Goal: Task Accomplishment & Management: Manage account settings

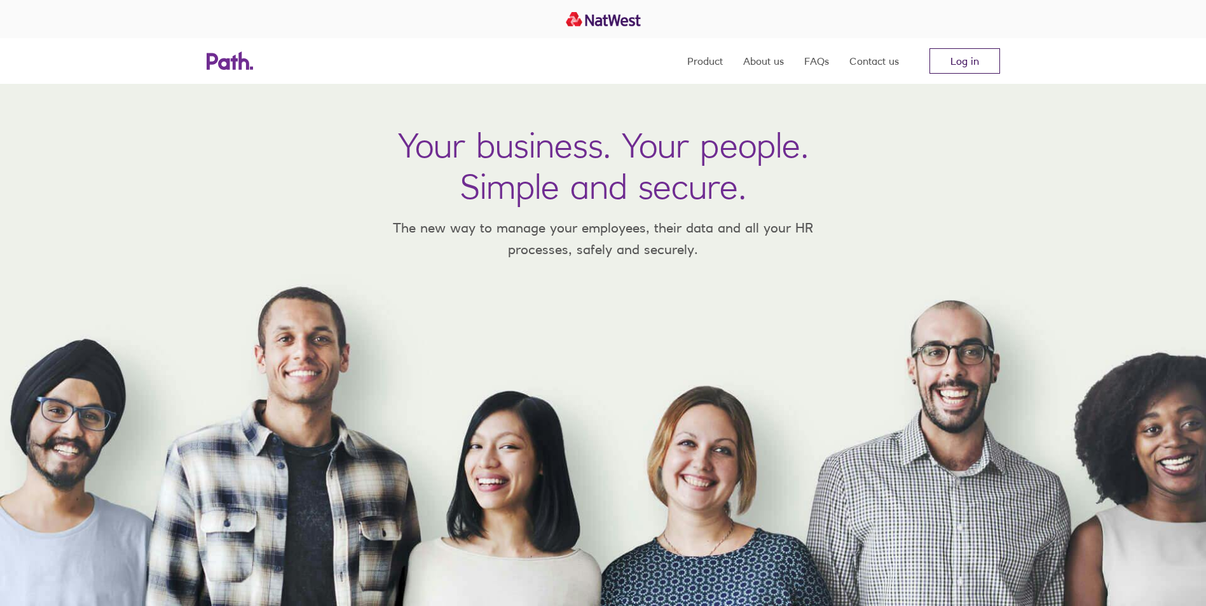
click at [958, 65] on link "Log in" at bounding box center [964, 60] width 71 height 25
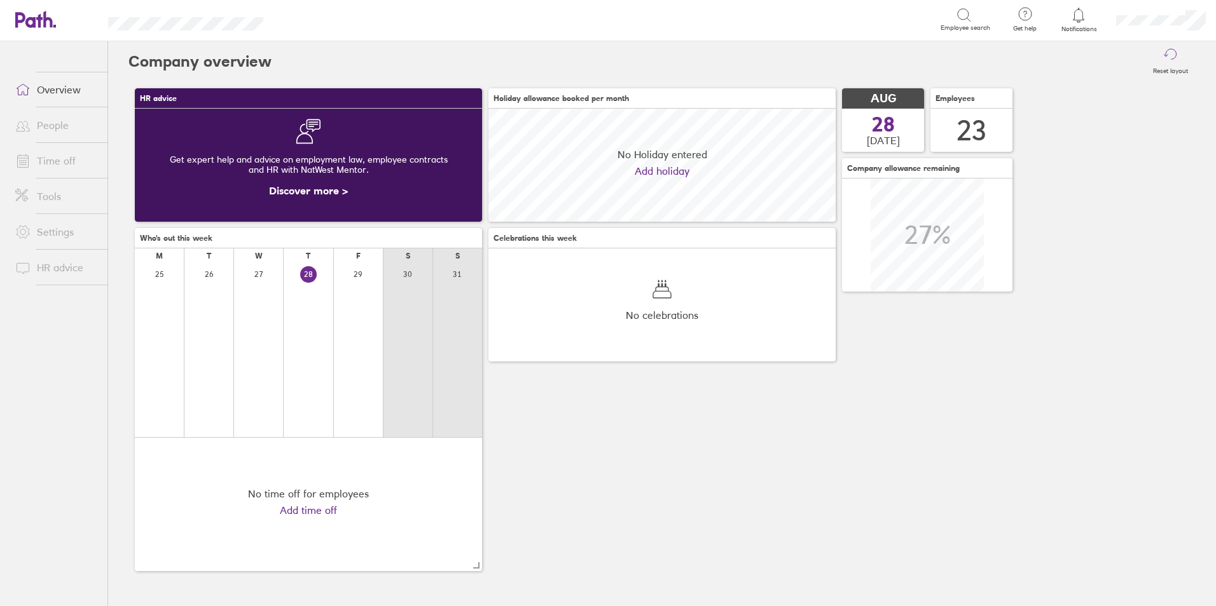
scroll to position [113, 347]
click at [68, 153] on ul "Overview People Time off Tools Settings HR advice" at bounding box center [53, 302] width 107 height 523
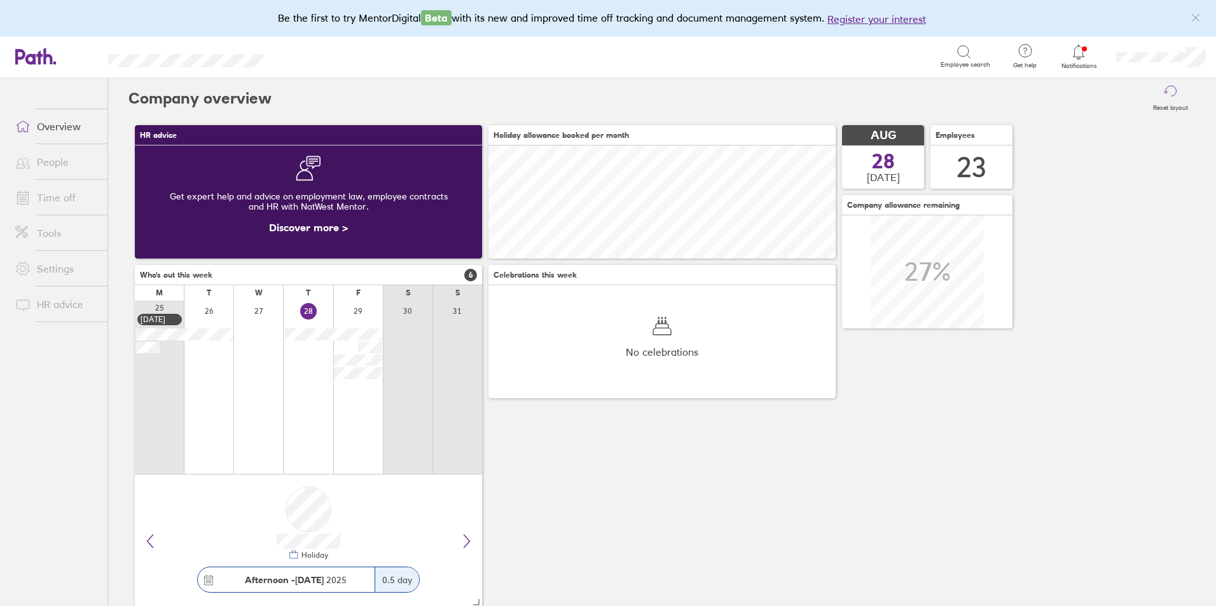
click at [73, 197] on link "Time off" at bounding box center [56, 197] width 102 height 25
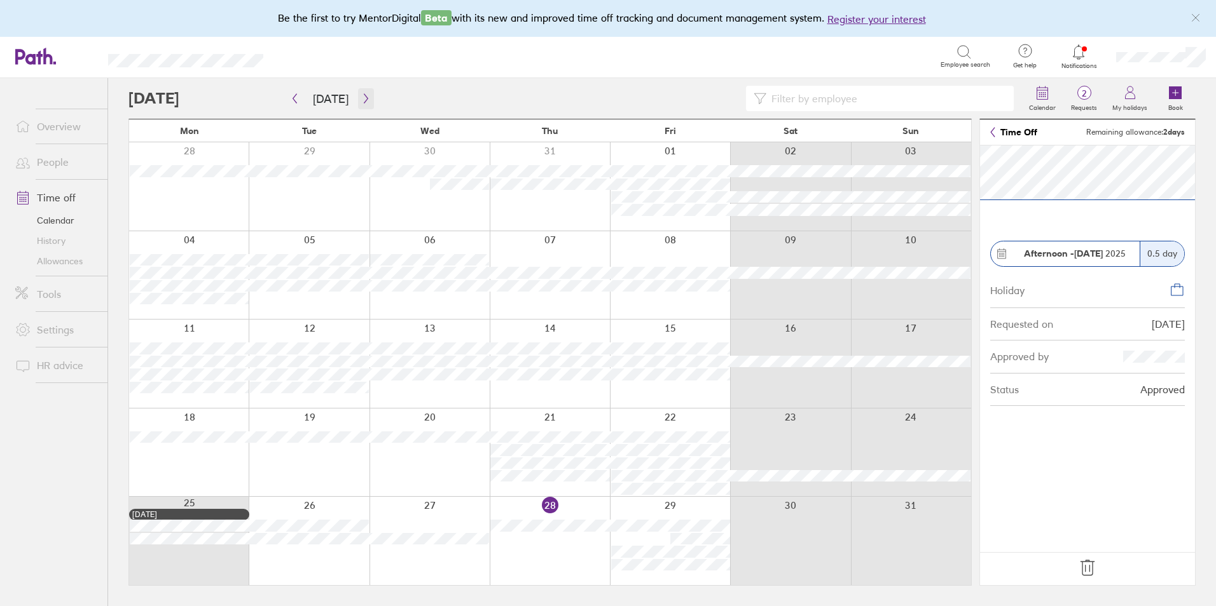
click at [367, 97] on button "button" at bounding box center [366, 98] width 16 height 21
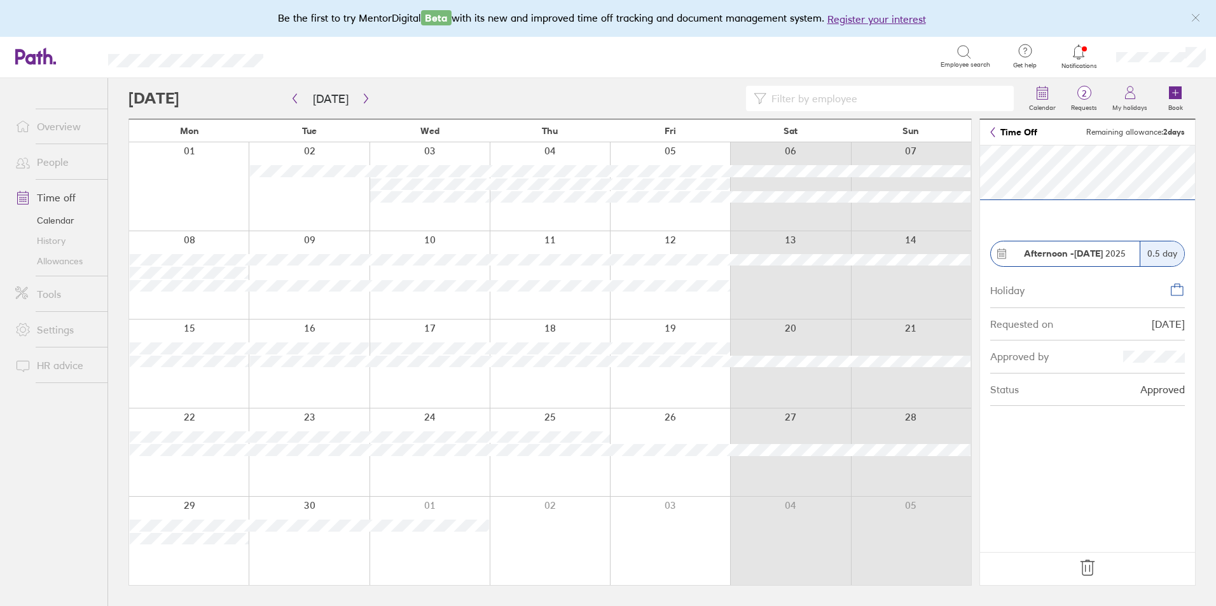
click at [60, 161] on link "People" at bounding box center [56, 161] width 102 height 25
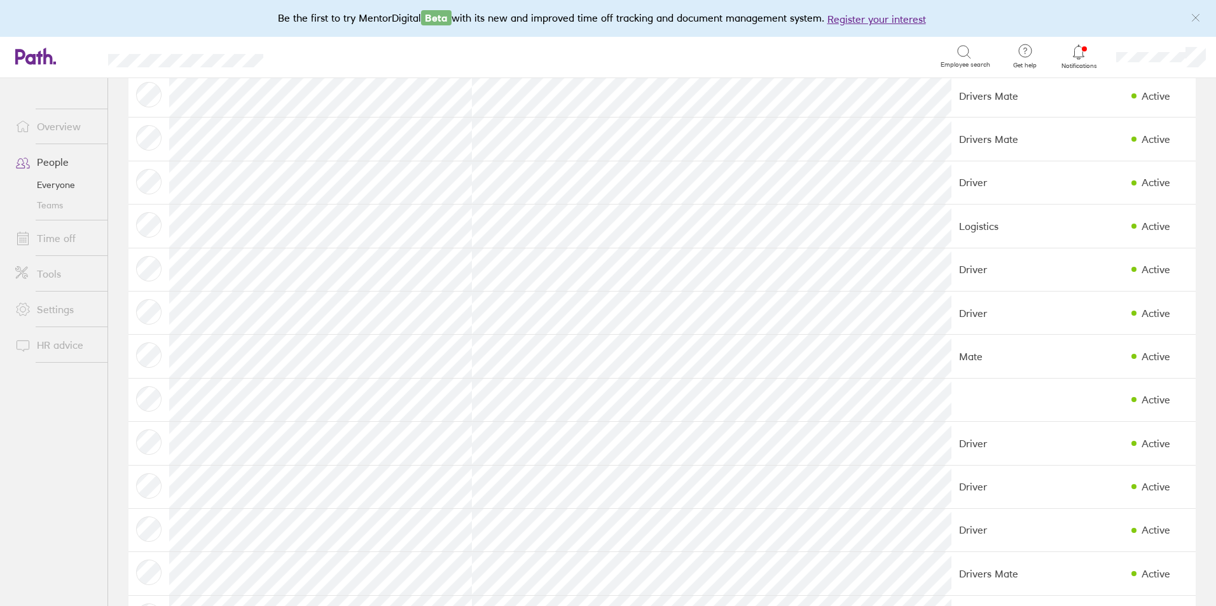
scroll to position [445, 0]
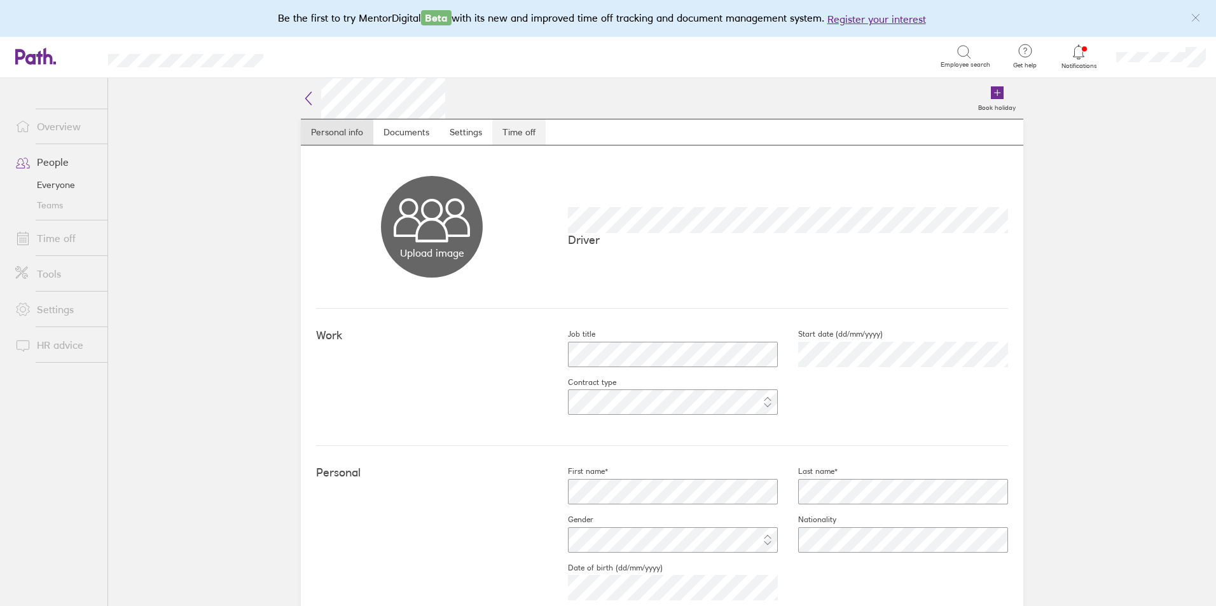
click at [519, 140] on link "Time off" at bounding box center [518, 132] width 53 height 25
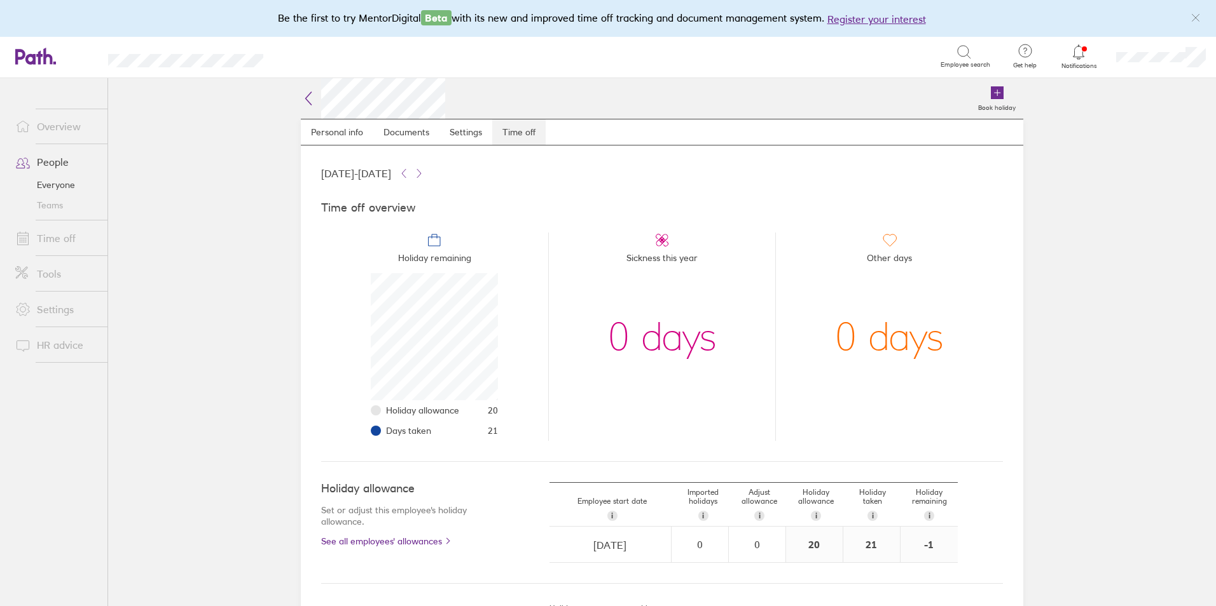
scroll to position [127, 127]
click at [57, 162] on link "People" at bounding box center [56, 161] width 102 height 25
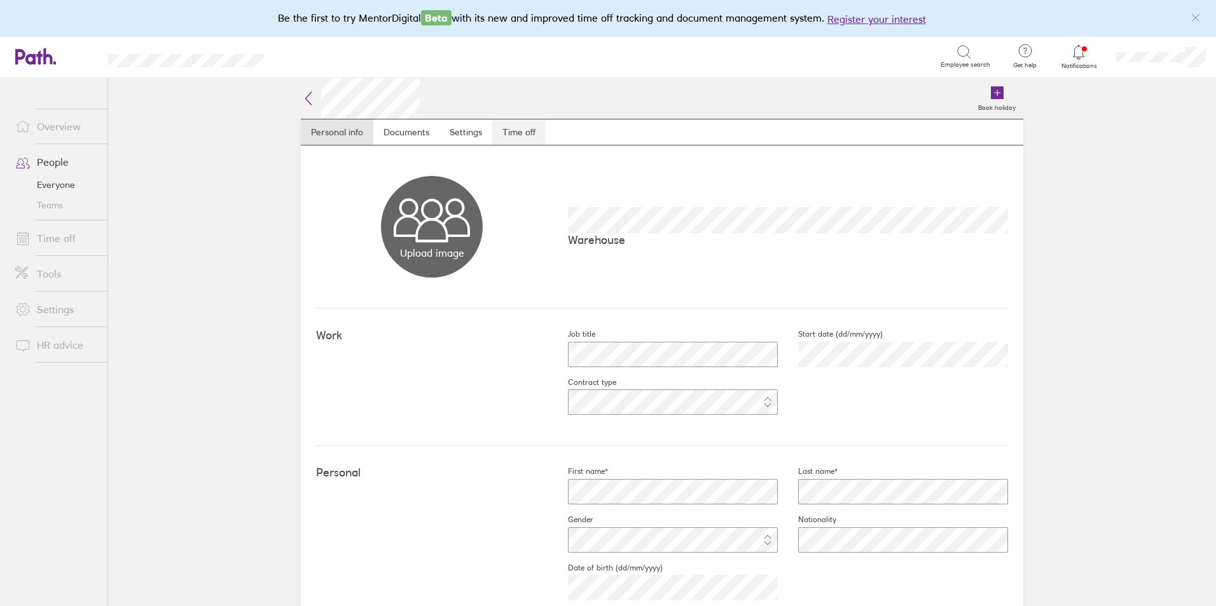
click at [501, 139] on link "Time off" at bounding box center [518, 132] width 53 height 25
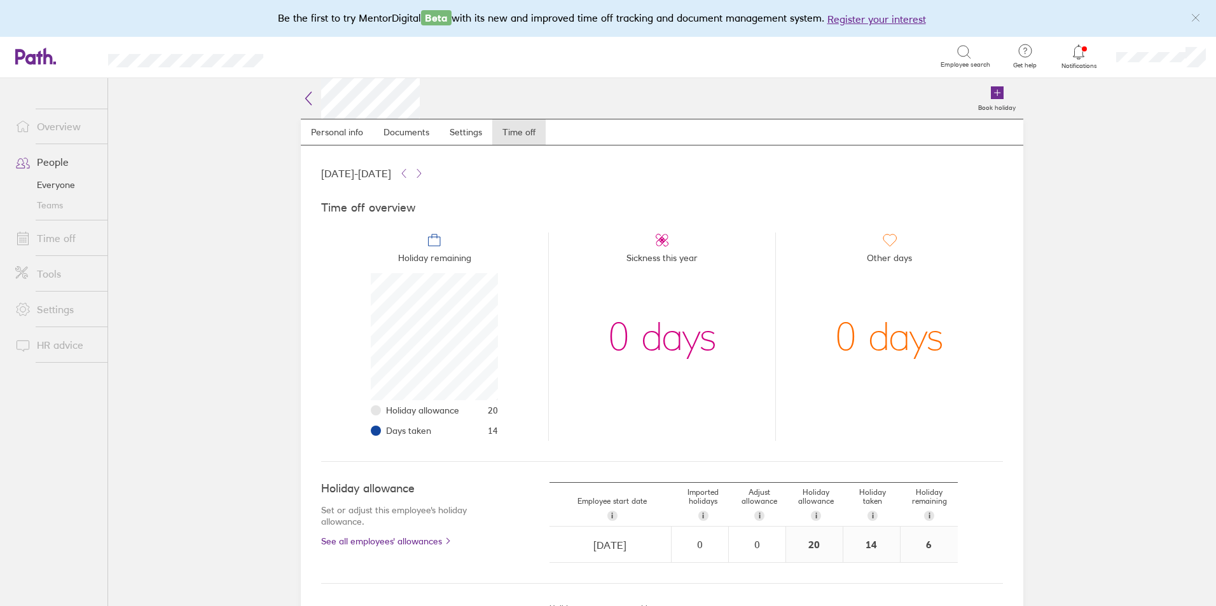
click at [50, 245] on link "Time off" at bounding box center [56, 238] width 102 height 25
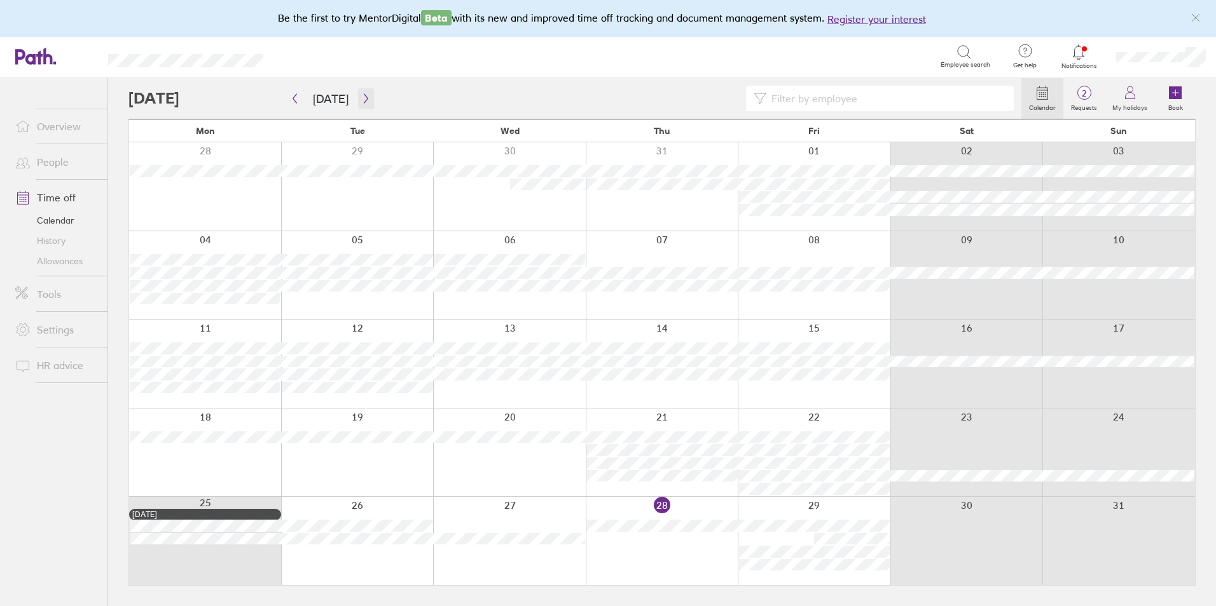
click at [367, 104] on button "button" at bounding box center [366, 98] width 16 height 21
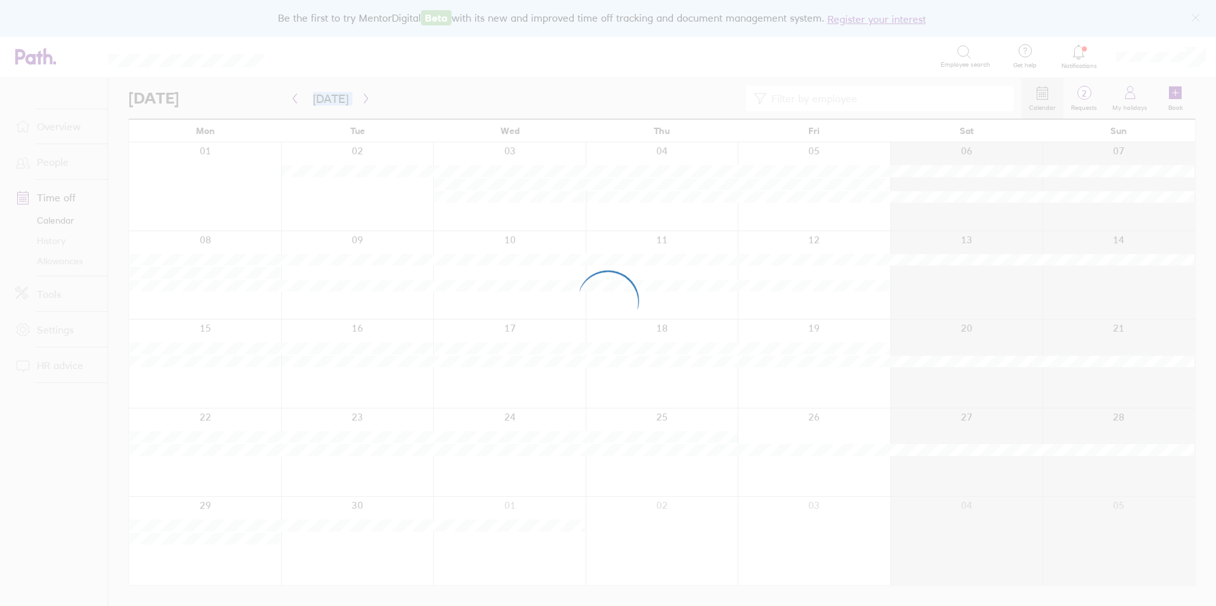
click at [367, 104] on div at bounding box center [608, 303] width 1216 height 606
drag, startPoint x: 367, startPoint y: 104, endPoint x: 423, endPoint y: 93, distance: 57.0
click at [423, 93] on div at bounding box center [608, 303] width 1216 height 606
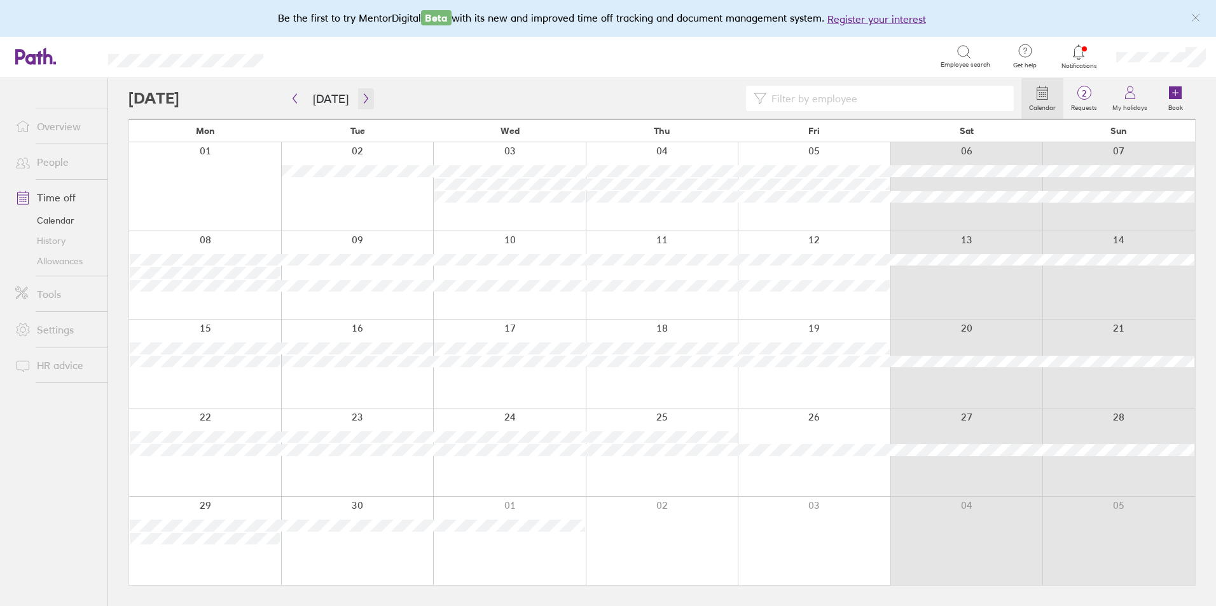
click at [358, 102] on button "button" at bounding box center [366, 98] width 16 height 21
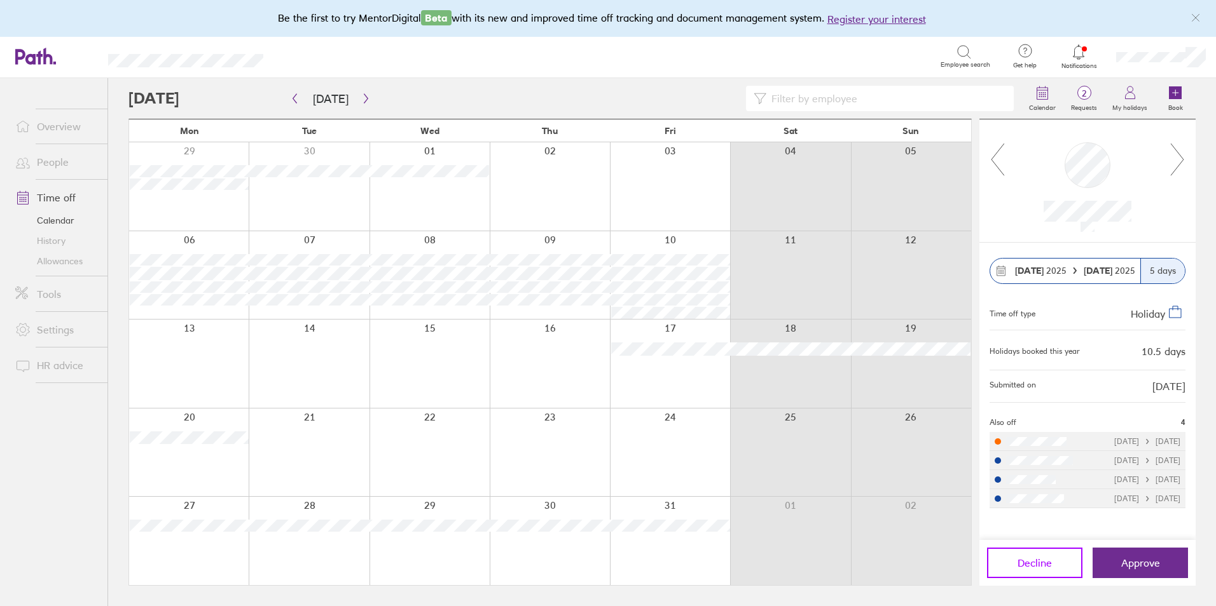
click at [1047, 571] on button "Decline" at bounding box center [1034, 563] width 95 height 31
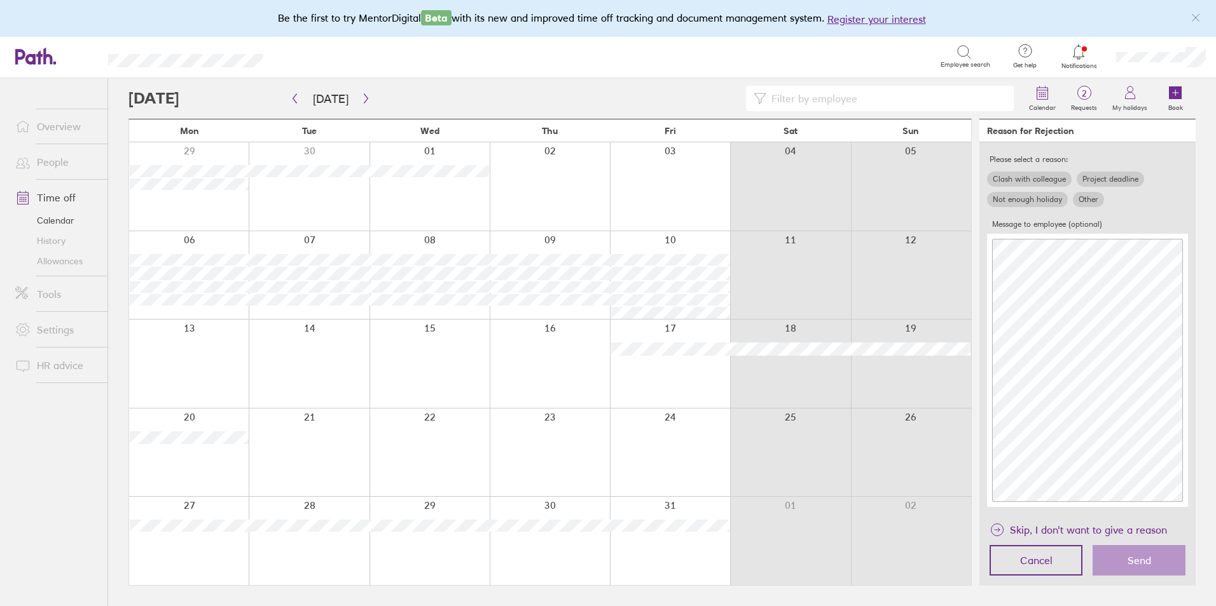
click at [1039, 181] on label "Clash with colleague" at bounding box center [1029, 179] width 85 height 15
click at [0, 0] on input "Clash with colleague" at bounding box center [0, 0] width 0 height 0
click at [1131, 563] on span "Send" at bounding box center [1139, 560] width 24 height 11
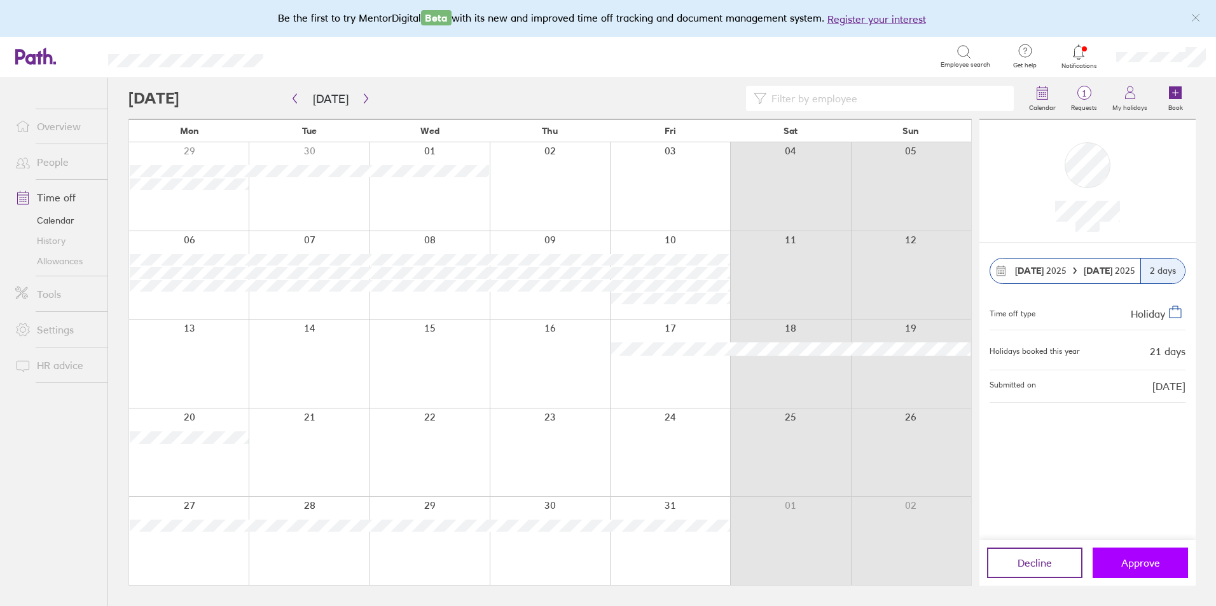
click at [1157, 562] on span "Approve" at bounding box center [1140, 563] width 39 height 11
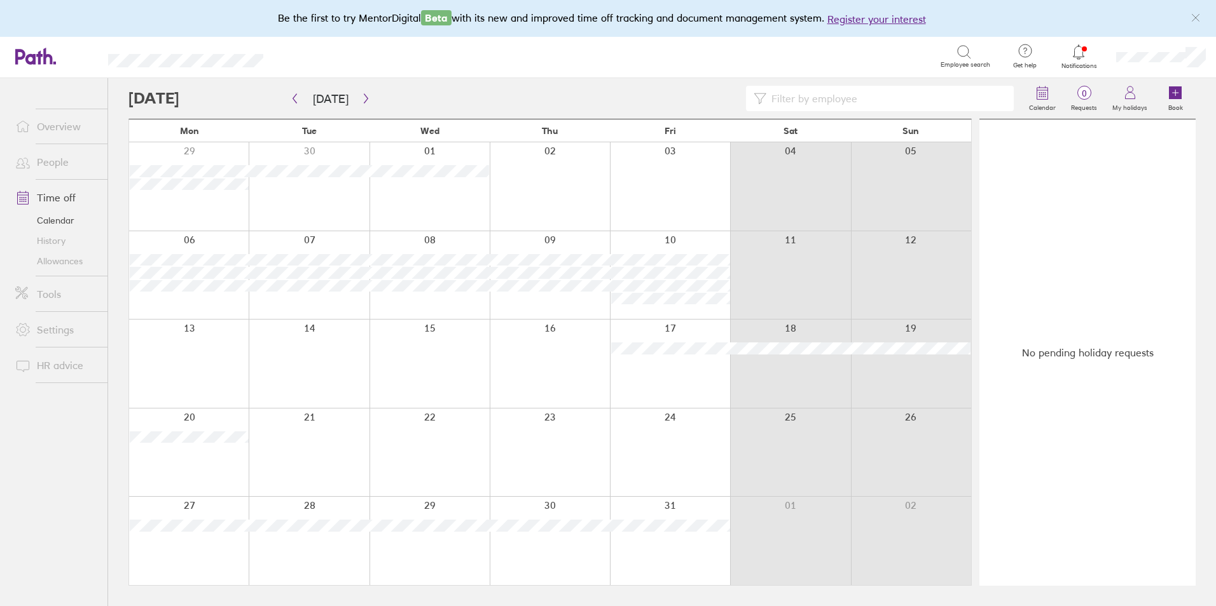
click at [55, 203] on link "Time off" at bounding box center [56, 197] width 102 height 25
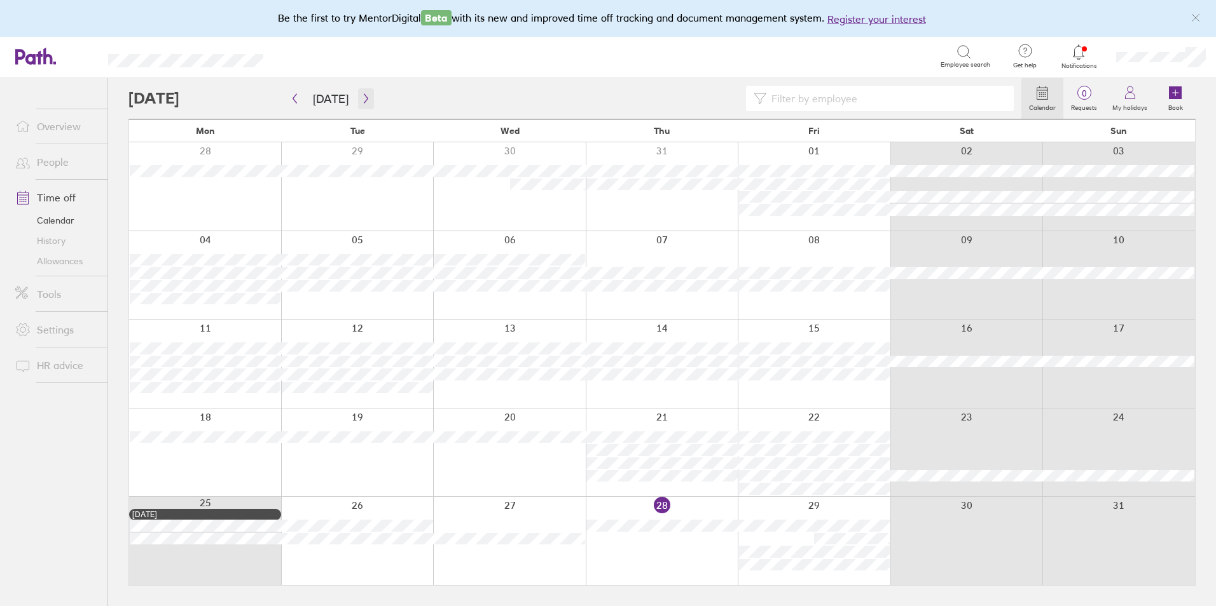
click at [361, 95] on icon "button" at bounding box center [366, 98] width 10 height 10
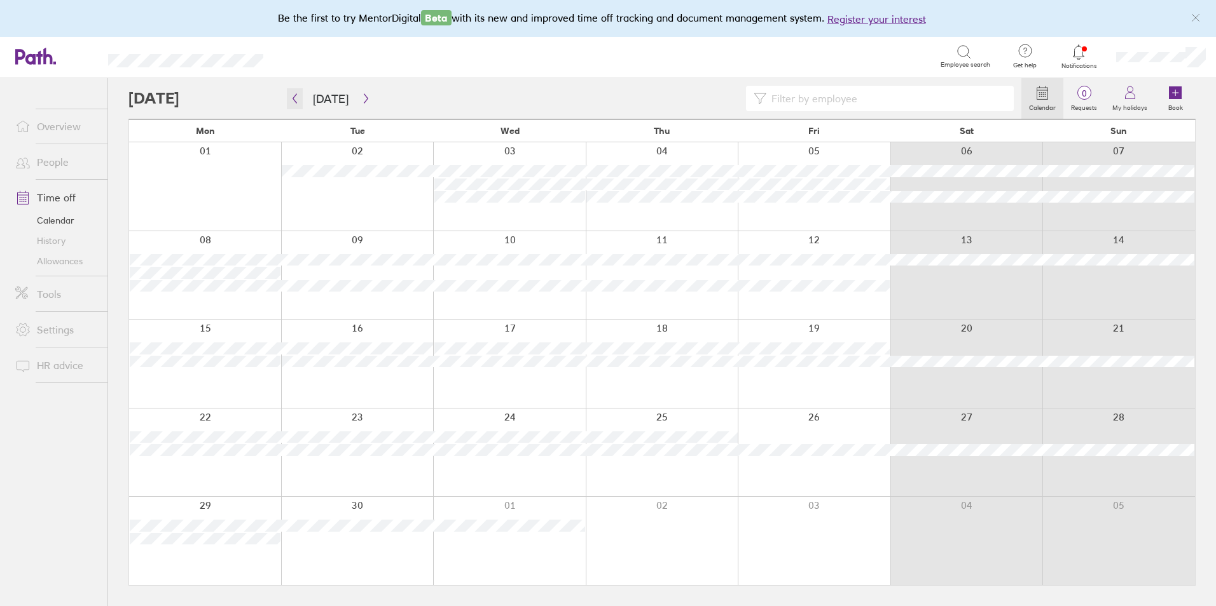
click at [299, 97] on icon "button" at bounding box center [295, 98] width 10 height 10
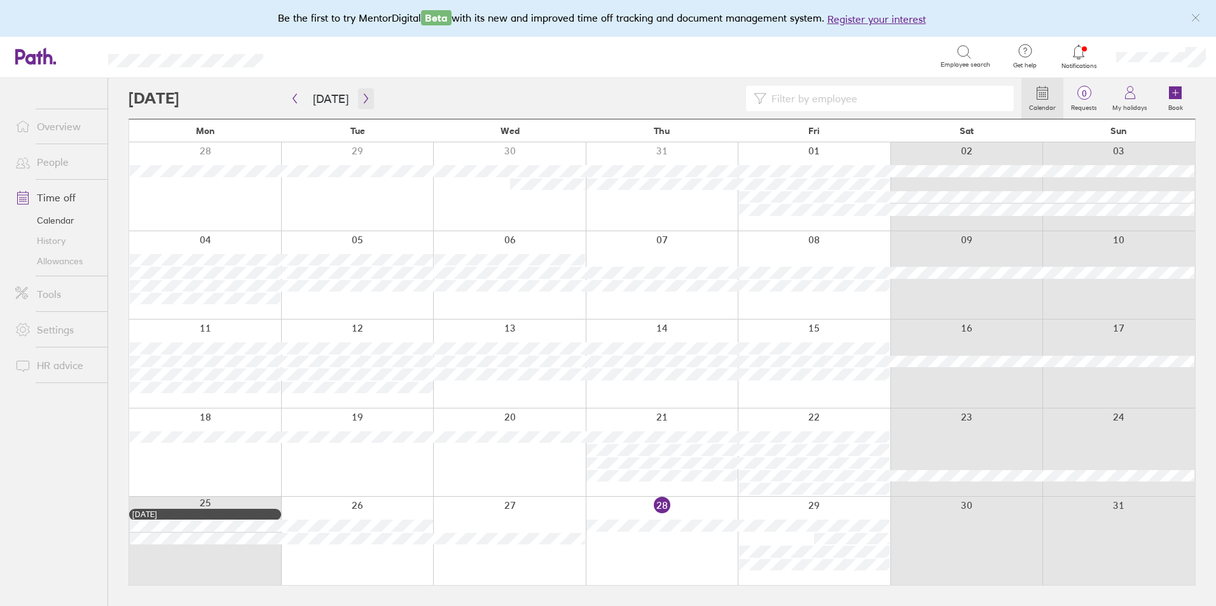
click at [363, 100] on icon "button" at bounding box center [366, 98] width 10 height 10
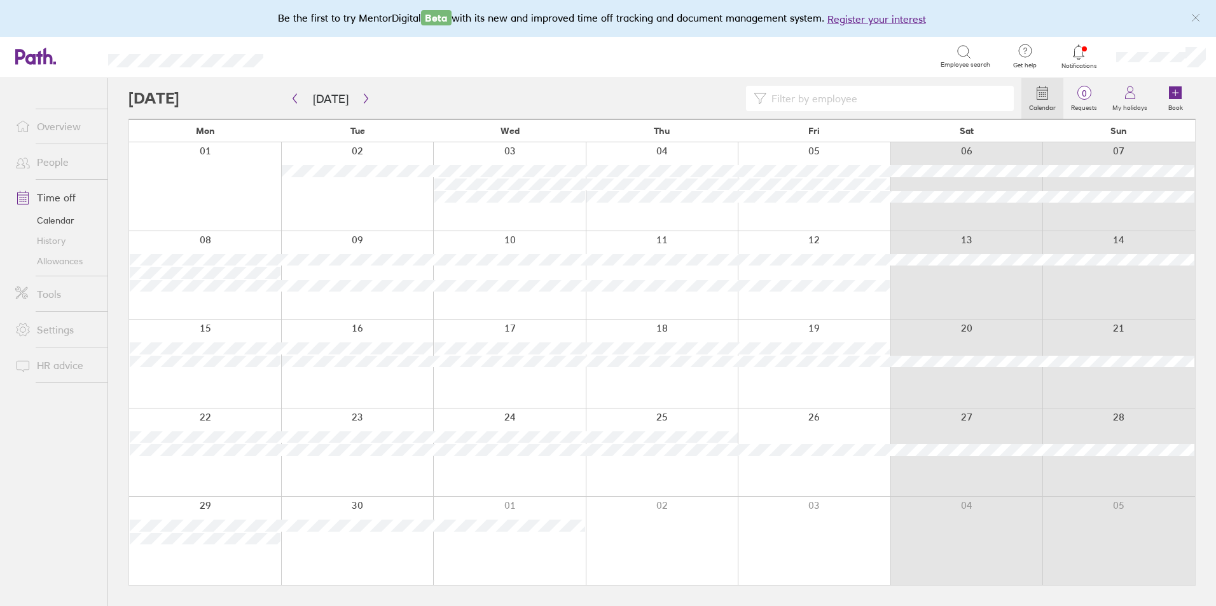
click at [60, 156] on link "People" at bounding box center [56, 161] width 102 height 25
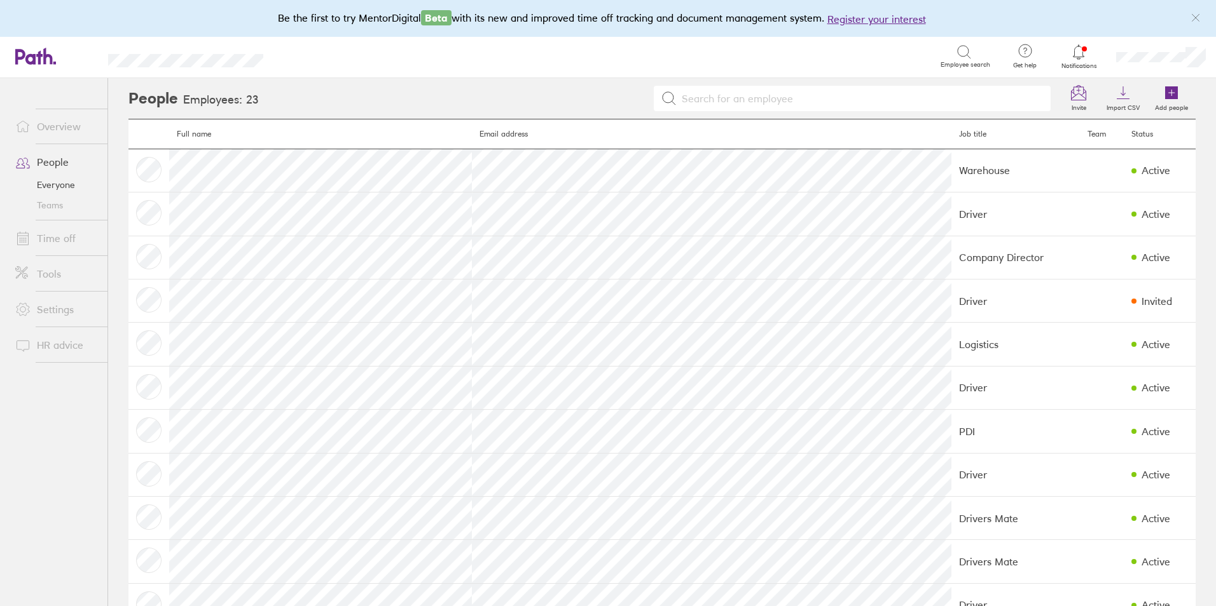
click at [66, 194] on link "Everyone" at bounding box center [56, 185] width 102 height 20
click at [72, 243] on link "Time off" at bounding box center [56, 238] width 102 height 25
